Goal: Task Accomplishment & Management: Manage account settings

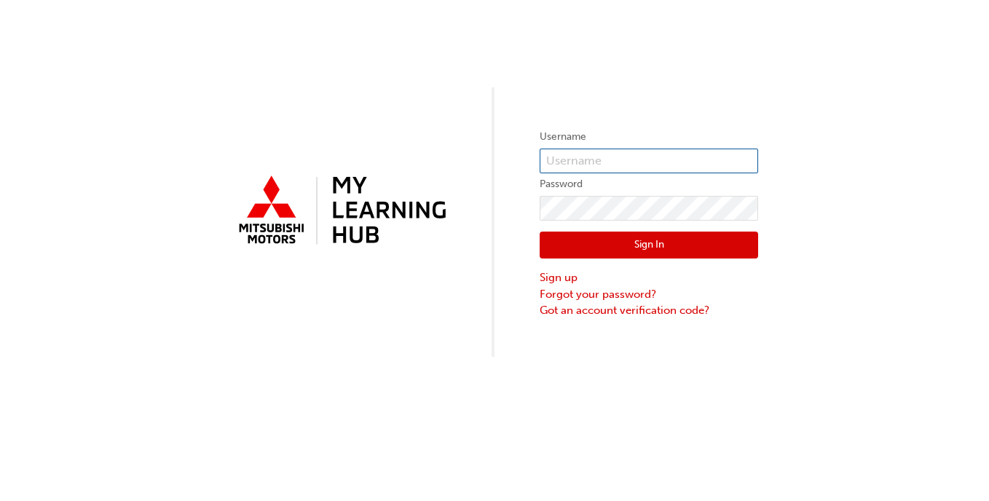
click at [593, 165] on input "text" at bounding box center [649, 161] width 218 height 25
type input "000500599"
click at [707, 241] on button "Sign In" at bounding box center [649, 246] width 218 height 28
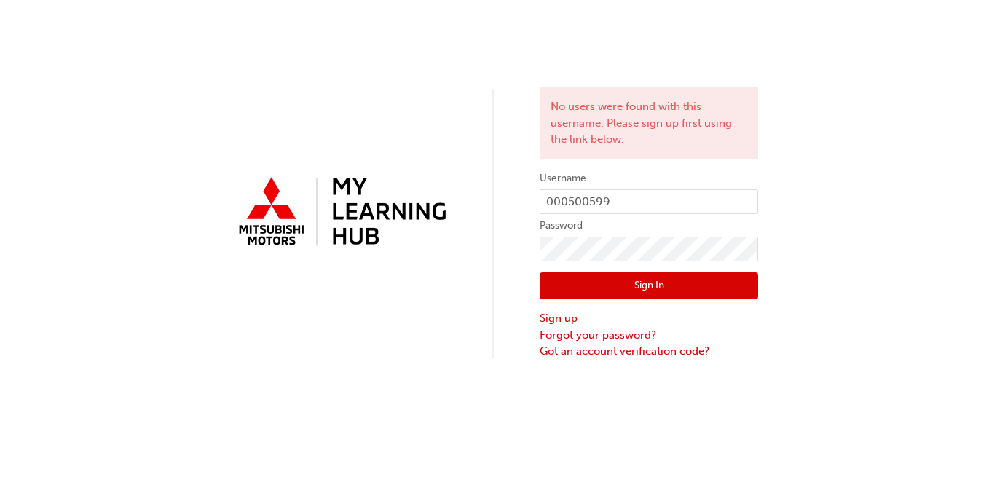
click at [678, 283] on button "Sign In" at bounding box center [649, 286] width 218 height 28
click at [494, 255] on div "No users were found with this username. Please sign up first using the link bel…" at bounding box center [494, 180] width 989 height 360
click at [685, 288] on button "Sign In" at bounding box center [649, 286] width 218 height 28
click at [568, 201] on input "000500599" at bounding box center [649, 201] width 218 height 25
drag, startPoint x: 568, startPoint y: 201, endPoint x: 395, endPoint y: 208, distance: 172.7
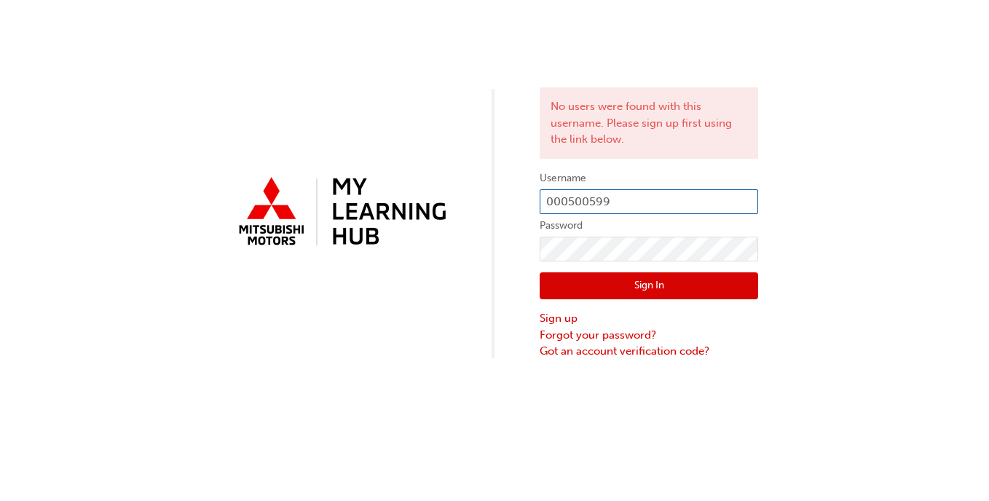
click at [395, 208] on div "No users were found with this username. Please sign up first using the link bel…" at bounding box center [494, 180] width 989 height 360
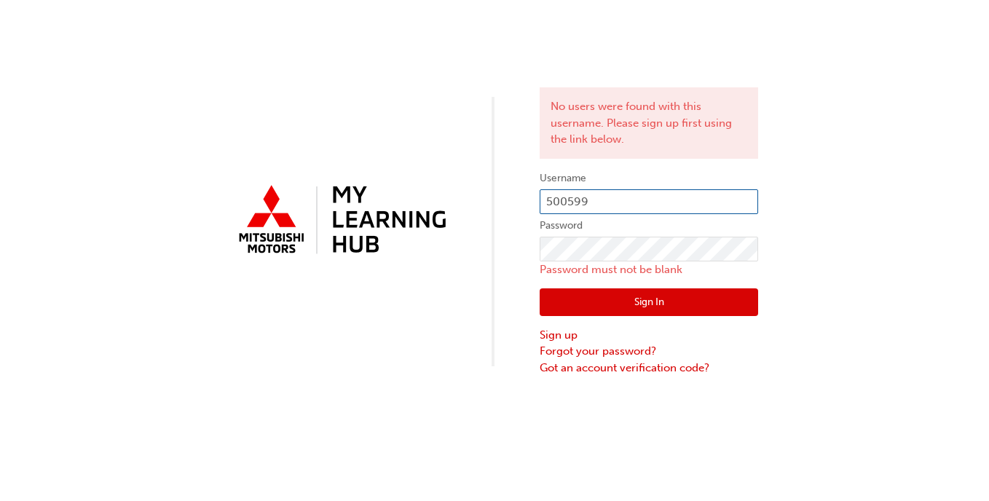
click at [548, 202] on input "500599" at bounding box center [649, 201] width 218 height 25
click at [548, 202] on input "000500599" at bounding box center [649, 201] width 218 height 25
click at [589, 203] on input "000500599" at bounding box center [649, 201] width 218 height 25
type input "000500599"
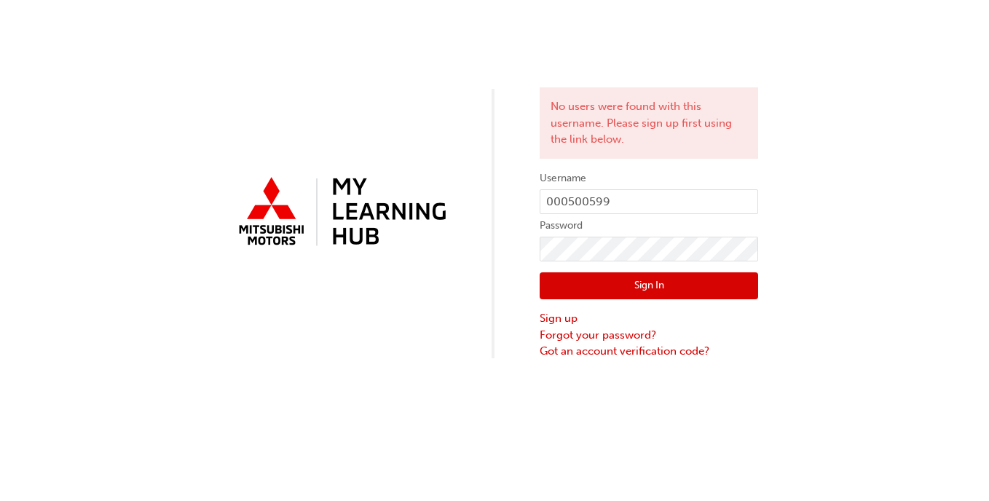
click at [674, 291] on button "Sign In" at bounding box center [649, 286] width 218 height 28
click at [679, 285] on button "Sign In" at bounding box center [649, 286] width 218 height 28
click at [10, 312] on div "No users were found with this username. Please sign up first using the link bel…" at bounding box center [494, 180] width 989 height 360
click at [611, 281] on button "Sign In" at bounding box center [649, 286] width 218 height 28
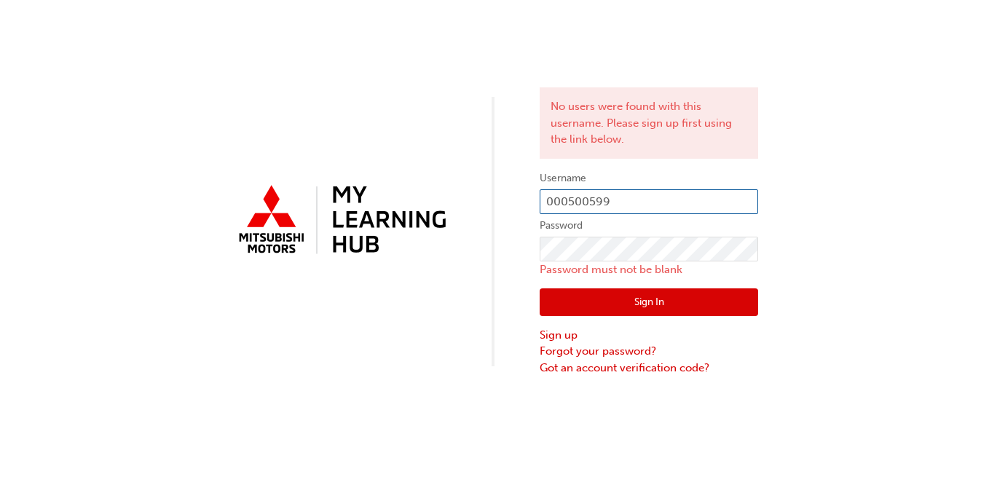
click at [591, 204] on input "000500599" at bounding box center [649, 201] width 218 height 25
type input "0005000599"
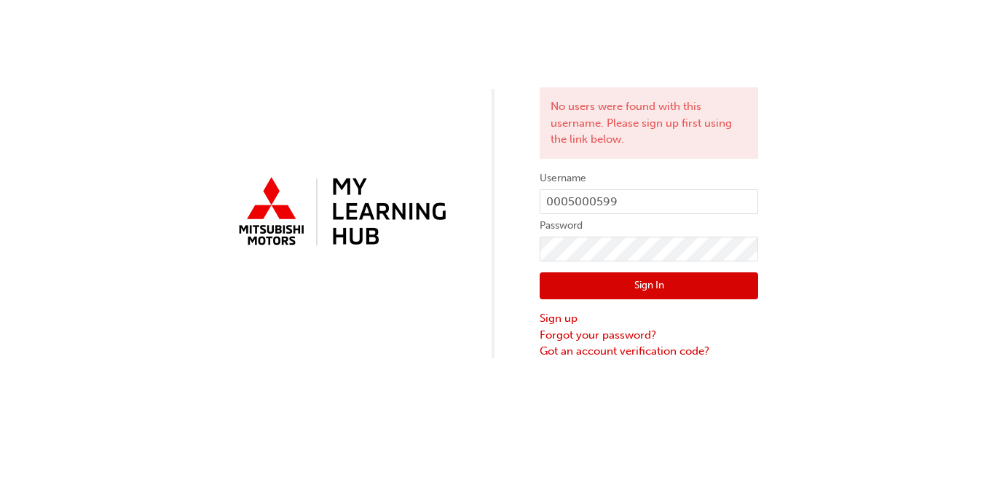
click at [685, 292] on button "Sign In" at bounding box center [649, 286] width 218 height 28
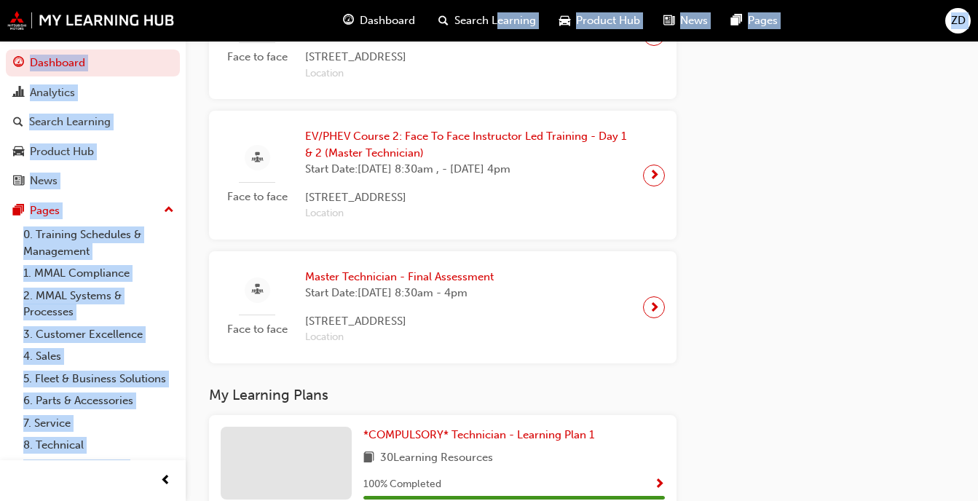
scroll to position [888, 0]
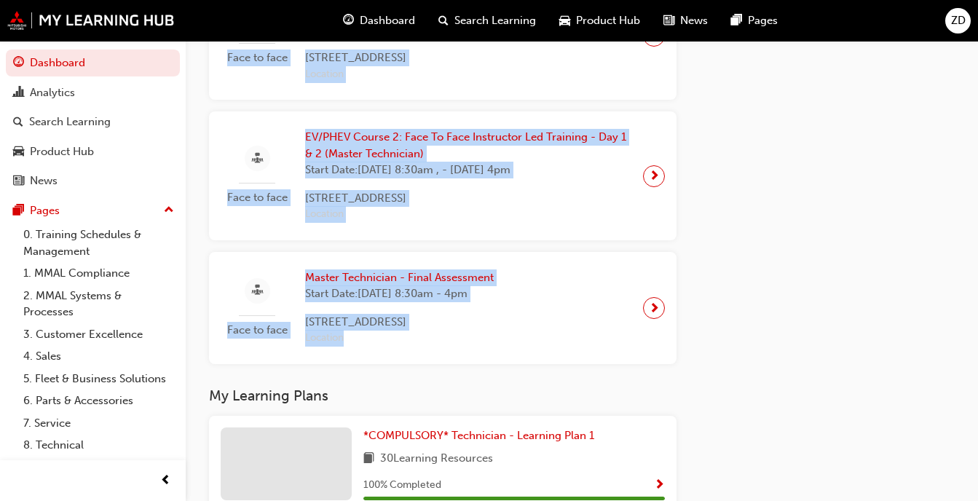
drag, startPoint x: 219, startPoint y: 309, endPoint x: 607, endPoint y: 335, distance: 389.0
copy div "Online URL EV/PHEV Course 2: Online Instructor Led Training (Master Technician)…"
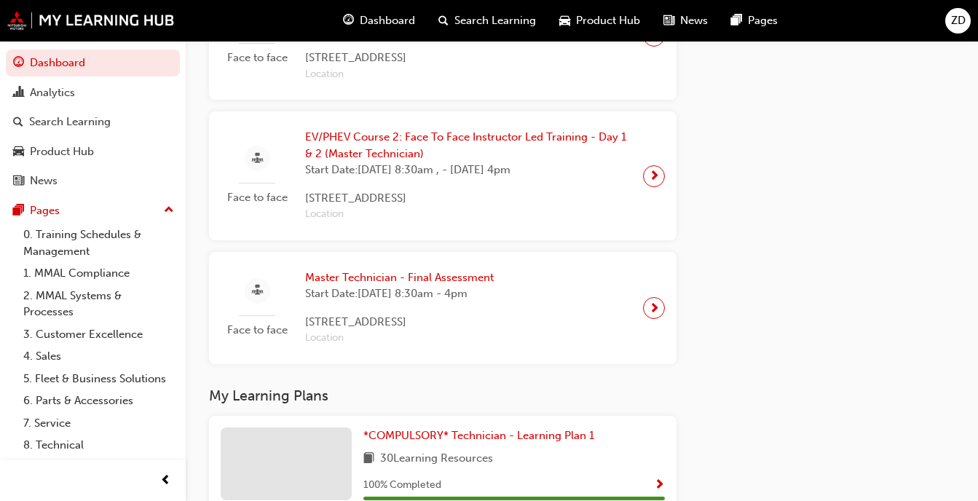
click at [885, 230] on div "Latest News Show all Priority Service Training: Now Available! Product Hub Show…" at bounding box center [827, 304] width 255 height 1645
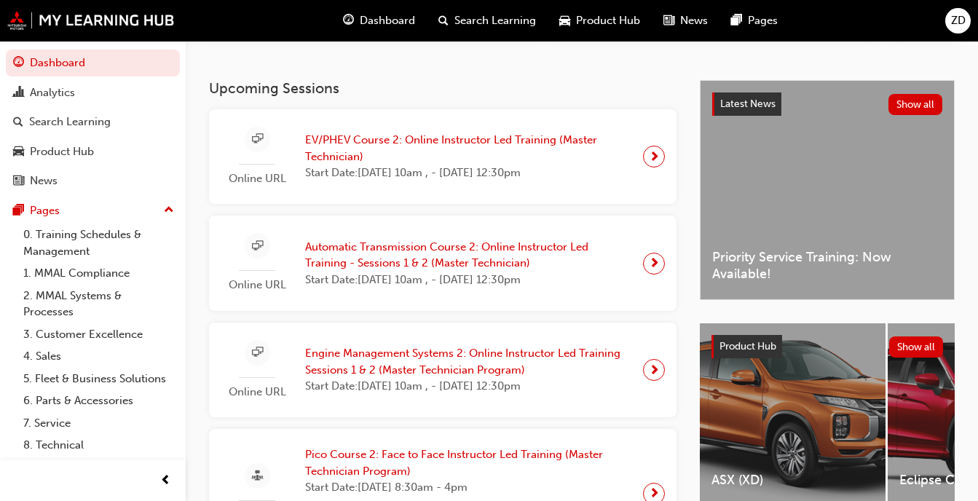
scroll to position [287, 0]
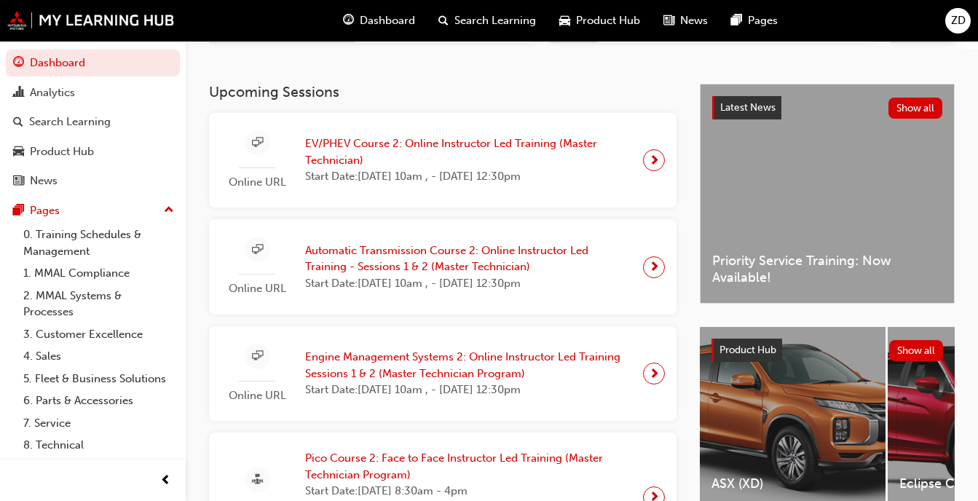
click at [962, 6] on div "Dashboard Search Learning Product Hub News Pages ZD" at bounding box center [489, 21] width 978 height 42
click at [962, 15] on span "ZD" at bounding box center [958, 20] width 15 height 17
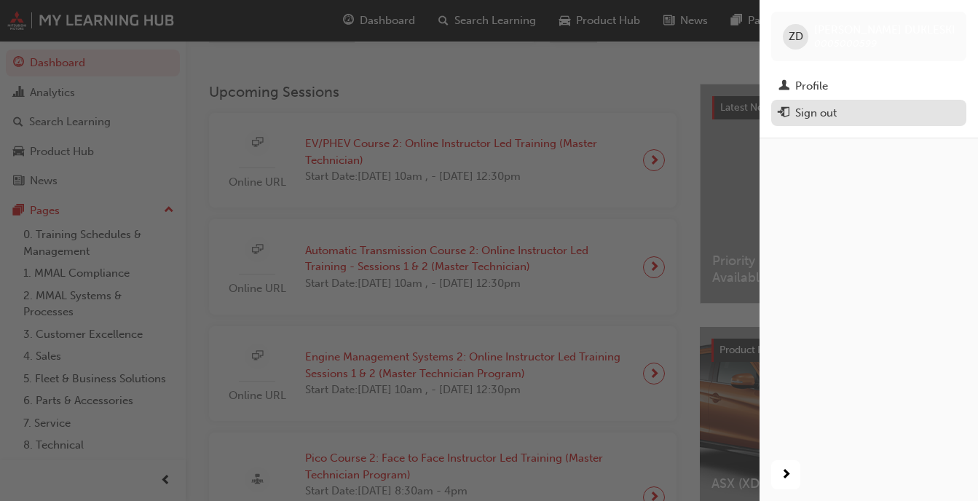
click at [797, 114] on div "Sign out" at bounding box center [816, 113] width 42 height 17
